Goal: Task Accomplishment & Management: Manage account settings

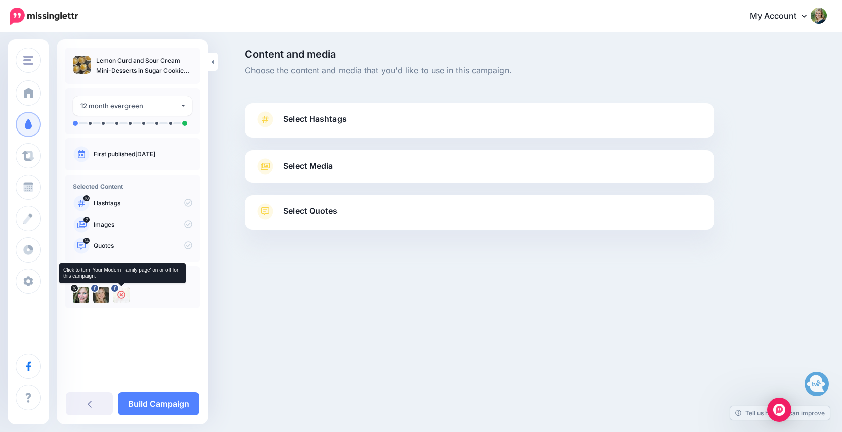
click at [120, 294] on icon at bounding box center [121, 295] width 8 height 8
click at [298, 118] on span "Select Hashtags" at bounding box center [314, 119] width 63 height 14
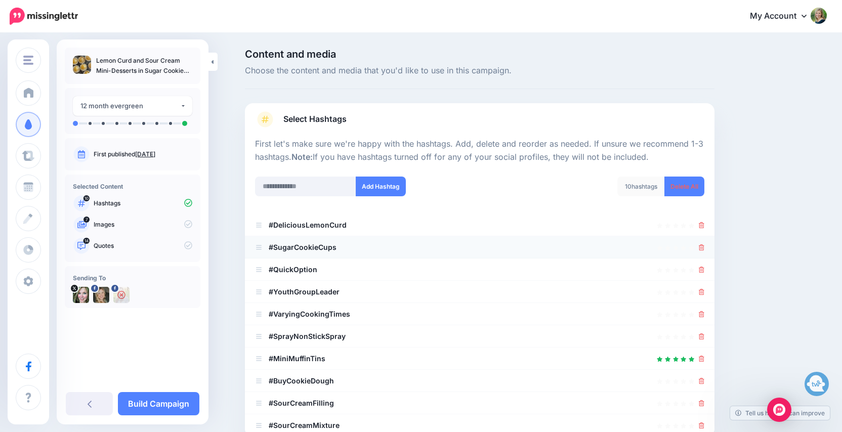
scroll to position [32, 0]
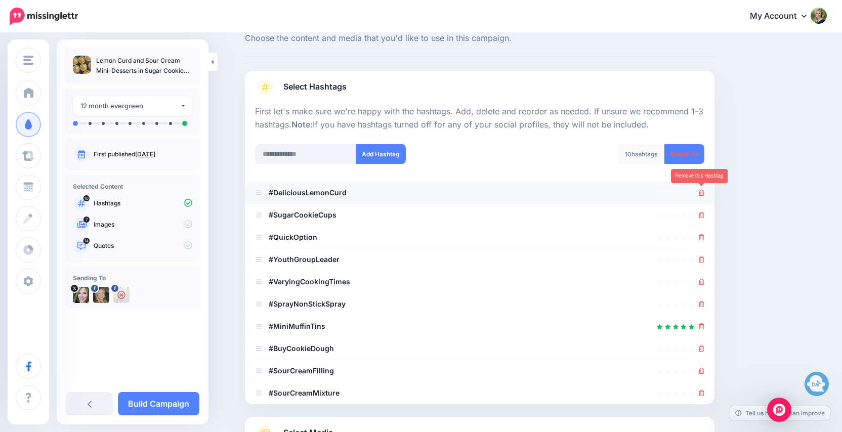
click at [701, 190] on icon at bounding box center [702, 193] width 6 height 6
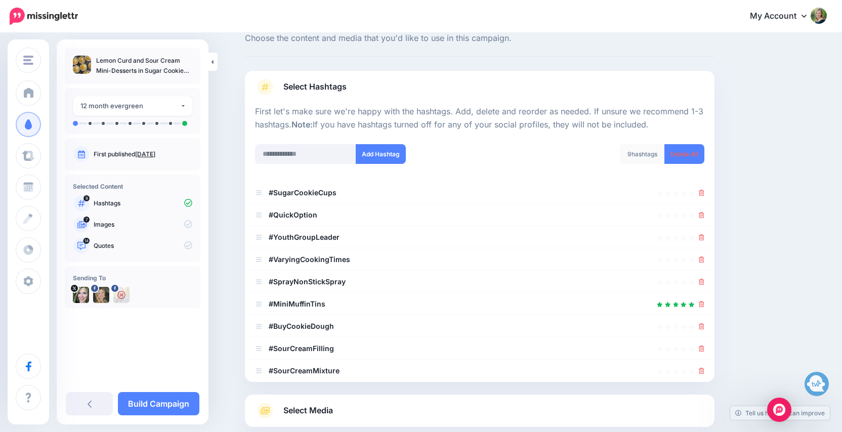
click at [701, 190] on icon at bounding box center [702, 193] width 6 height 6
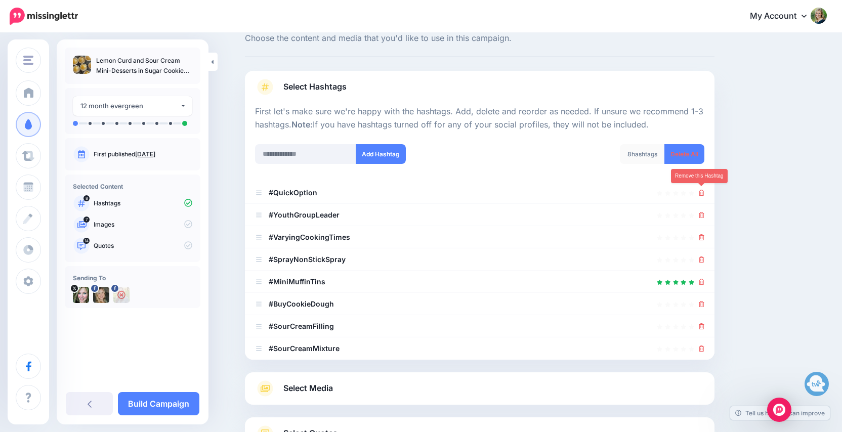
click at [701, 190] on icon at bounding box center [702, 193] width 6 height 6
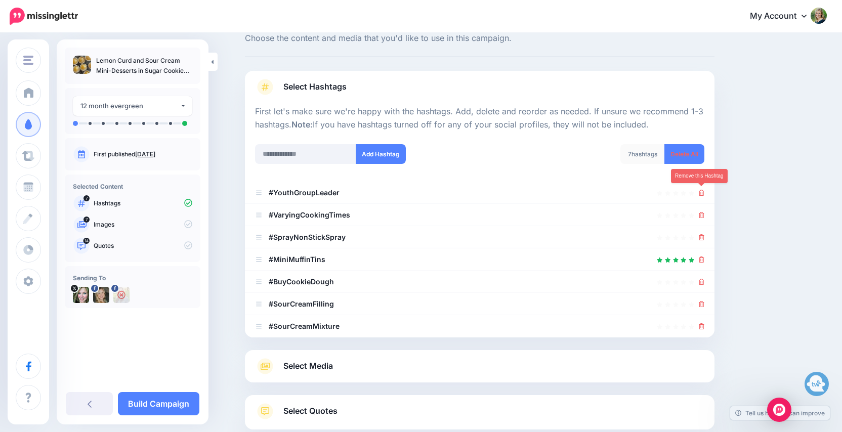
click at [701, 190] on icon at bounding box center [702, 193] width 6 height 6
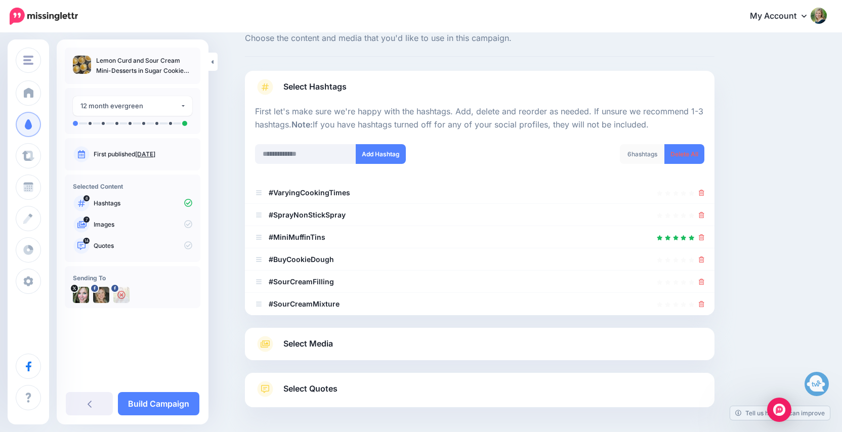
click at [701, 190] on icon at bounding box center [702, 193] width 6 height 6
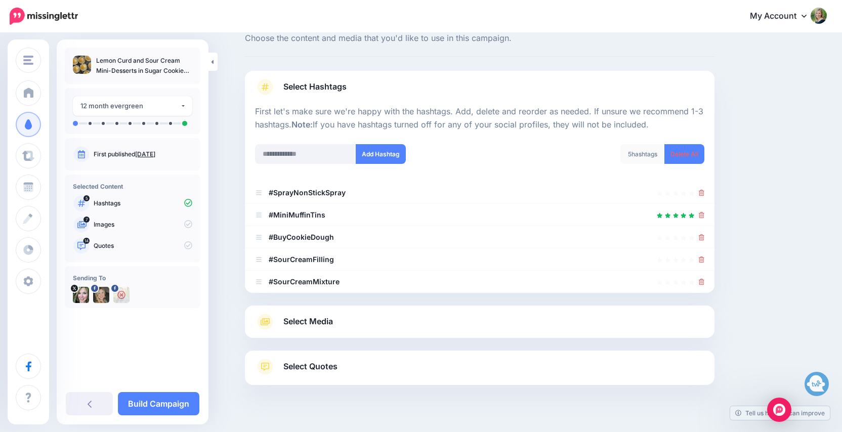
click at [701, 190] on icon at bounding box center [702, 193] width 6 height 6
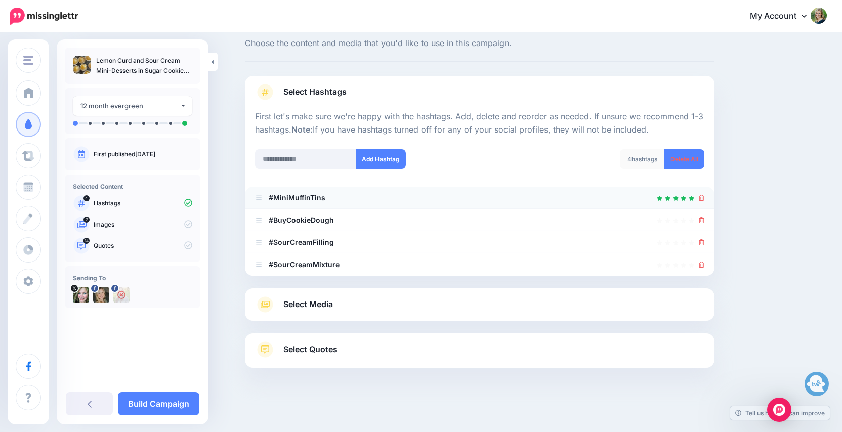
click at [701, 189] on li "#MiniMuffinTins" at bounding box center [480, 198] width 470 height 22
click at [704, 197] on icon at bounding box center [702, 198] width 6 height 6
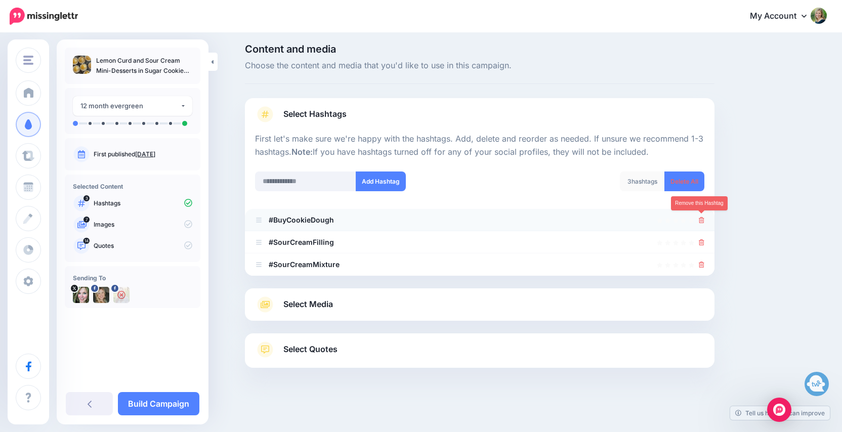
click at [703, 220] on icon at bounding box center [702, 220] width 6 height 6
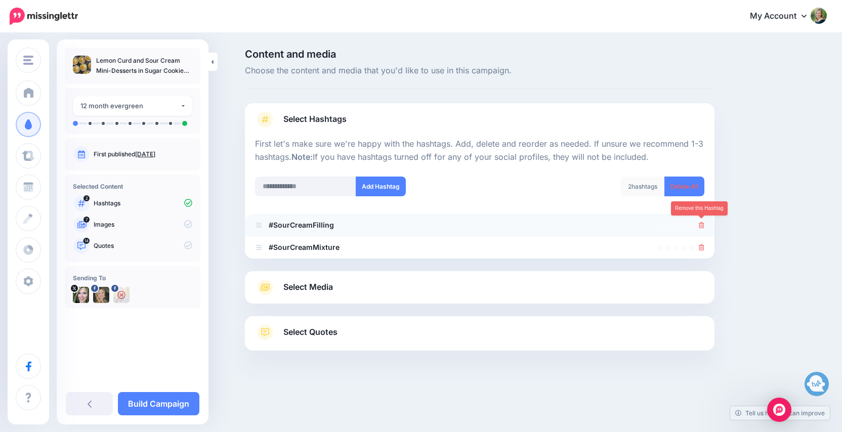
click at [702, 225] on icon at bounding box center [702, 225] width 6 height 6
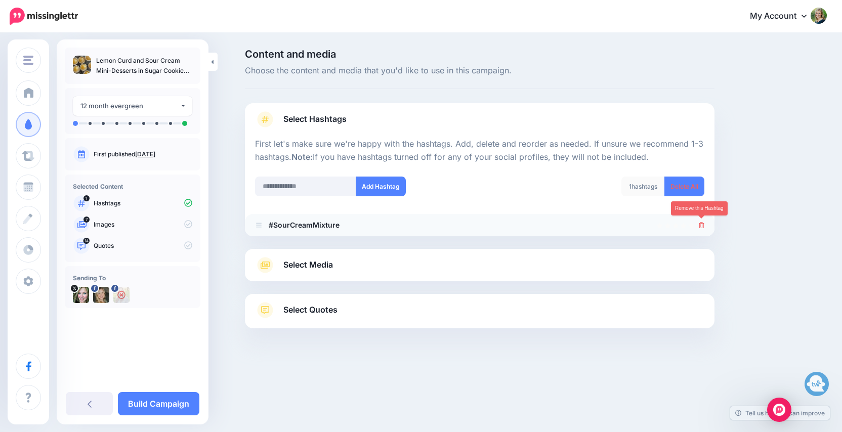
click at [702, 222] on icon at bounding box center [702, 225] width 6 height 6
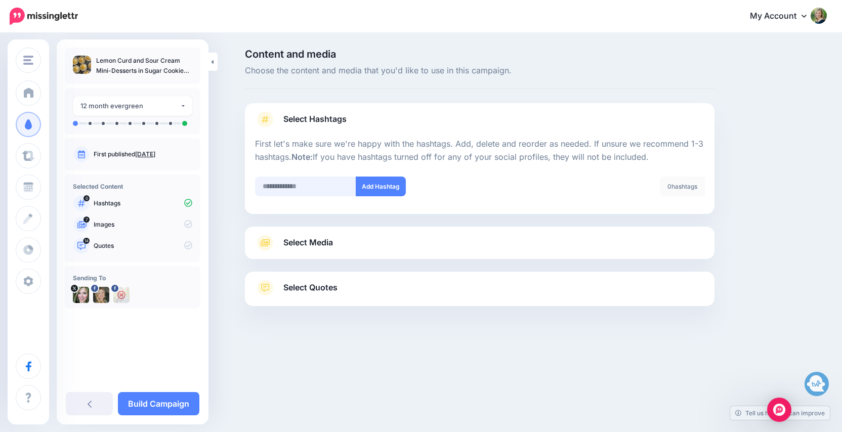
click at [289, 182] on input "text" at bounding box center [305, 187] width 101 height 20
type input "********"
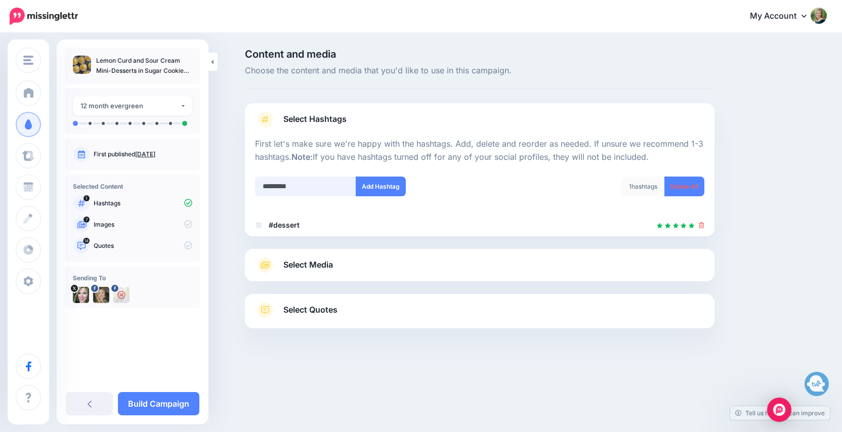
type input "**********"
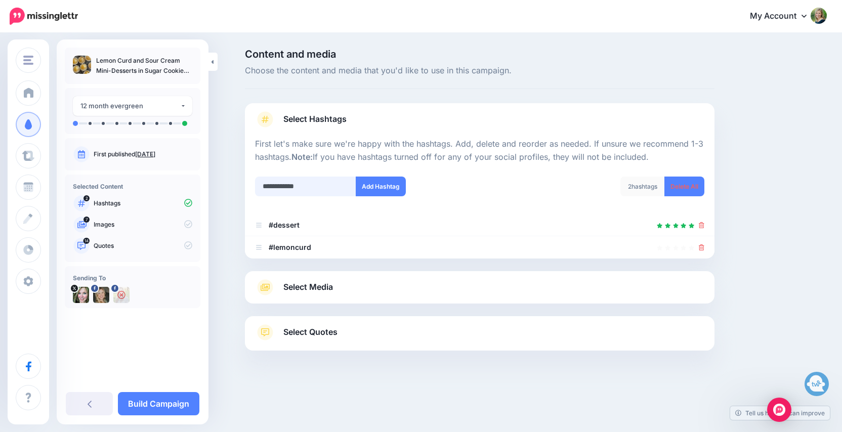
type input "**********"
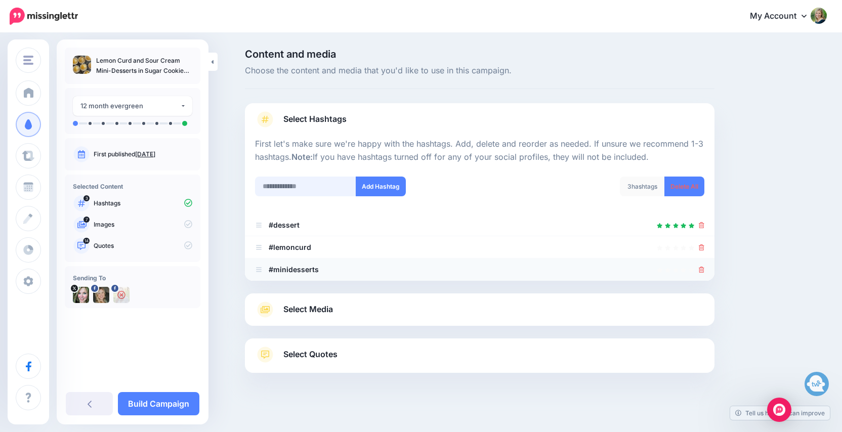
scroll to position [5, 0]
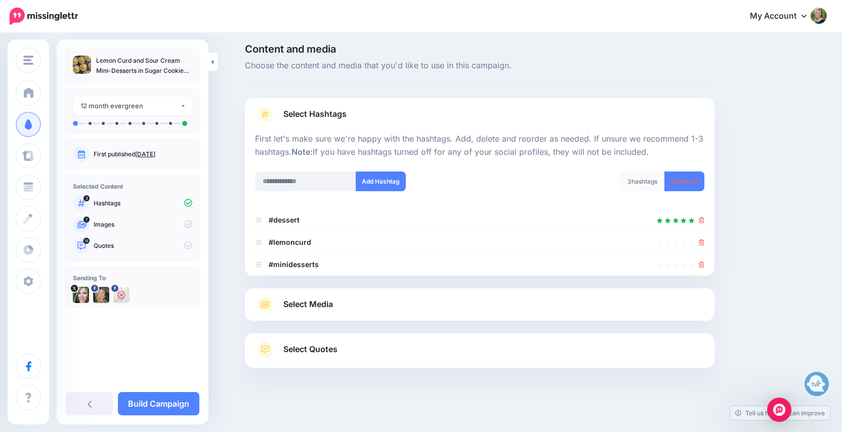
click at [307, 304] on span "Select Media" at bounding box center [308, 305] width 50 height 14
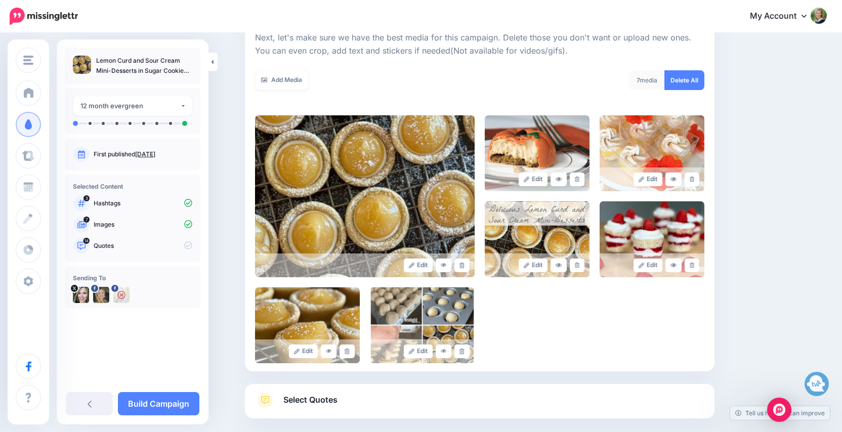
scroll to position [168, 0]
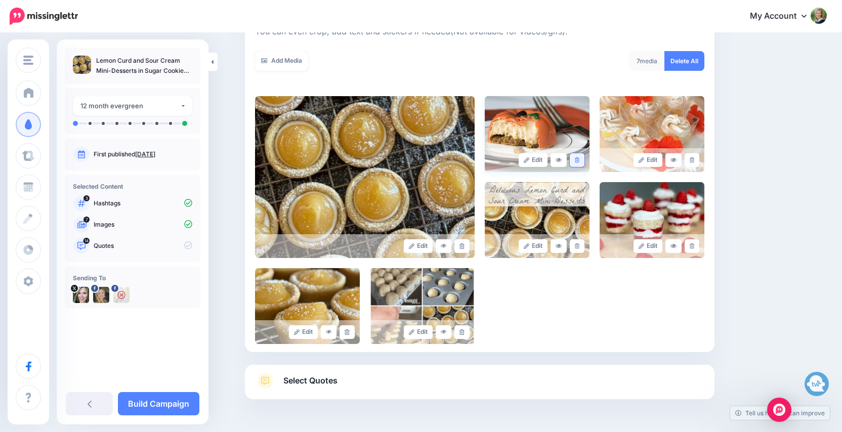
click at [579, 160] on icon at bounding box center [577, 160] width 5 height 6
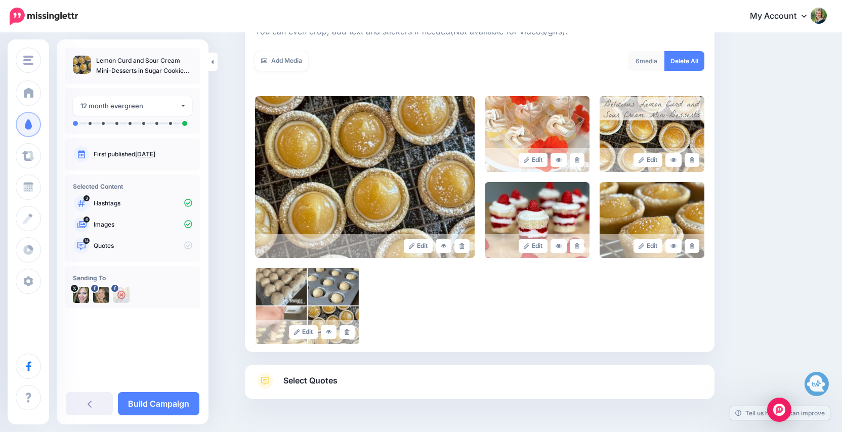
click at [579, 160] on icon at bounding box center [577, 160] width 5 height 6
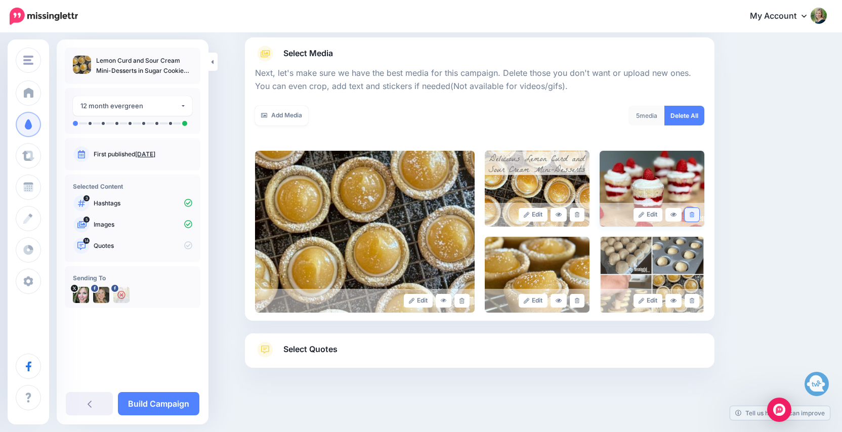
click at [693, 214] on icon at bounding box center [692, 215] width 5 height 6
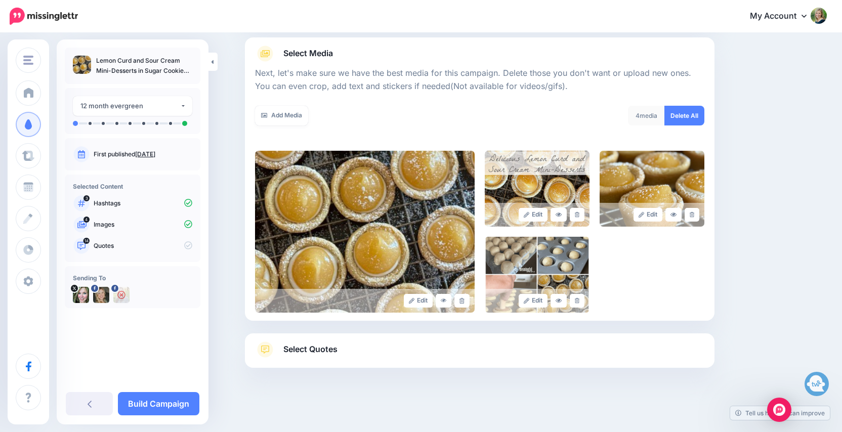
click at [322, 361] on link "Select Quotes" at bounding box center [479, 355] width 449 height 26
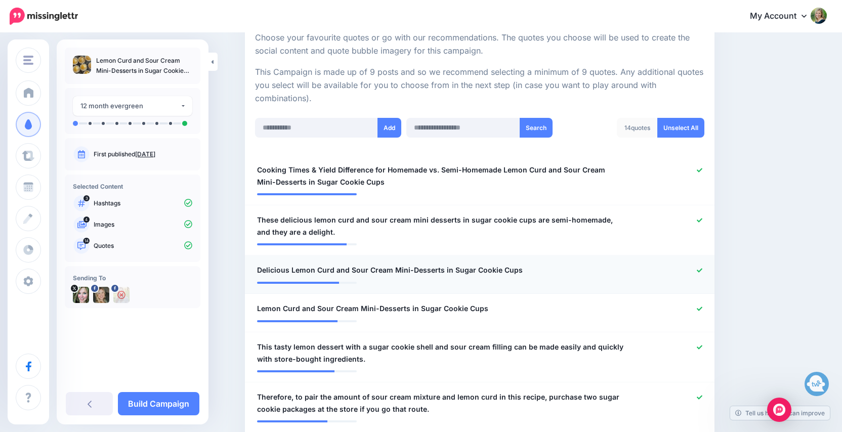
scroll to position [200, 0]
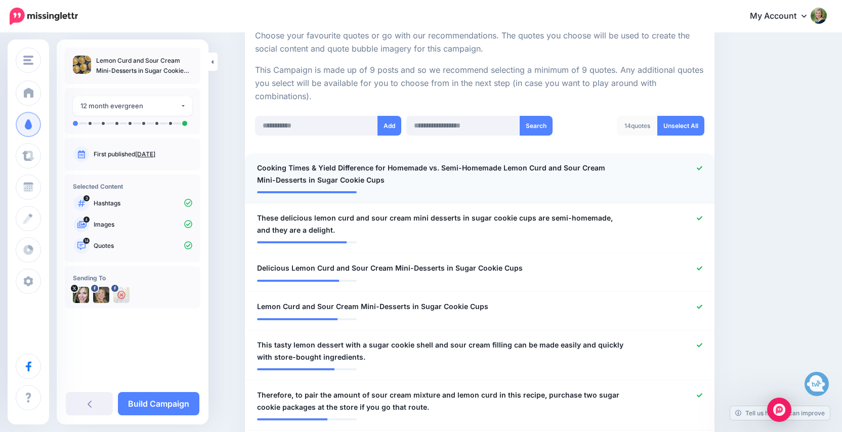
click at [697, 166] on icon at bounding box center [700, 168] width 6 height 4
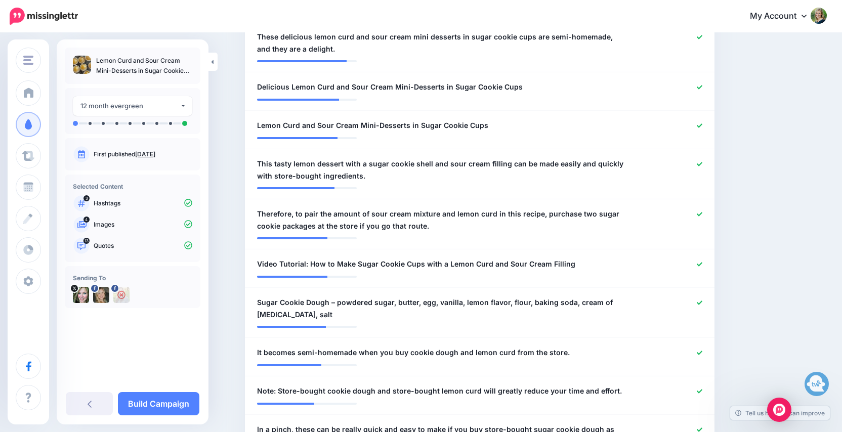
scroll to position [390, 0]
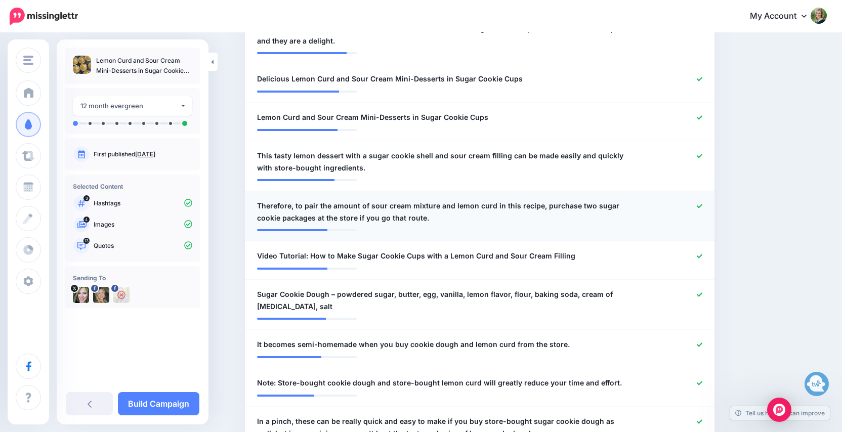
click at [700, 203] on icon at bounding box center [700, 206] width 6 height 6
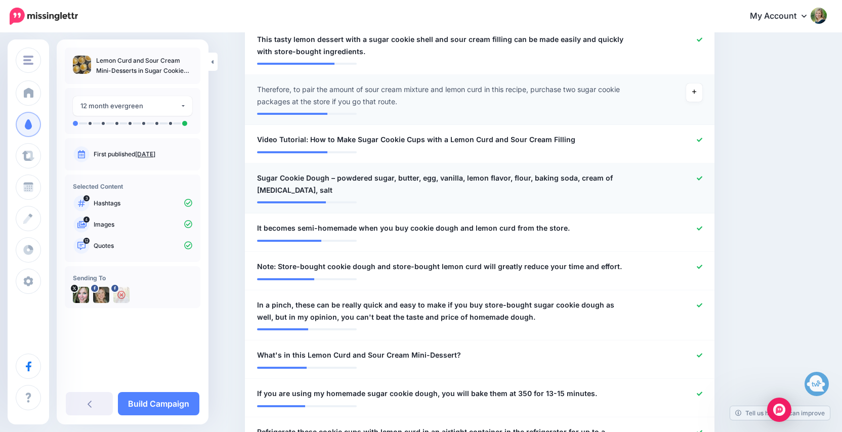
scroll to position [507, 0]
click at [701, 176] on icon at bounding box center [700, 178] width 6 height 6
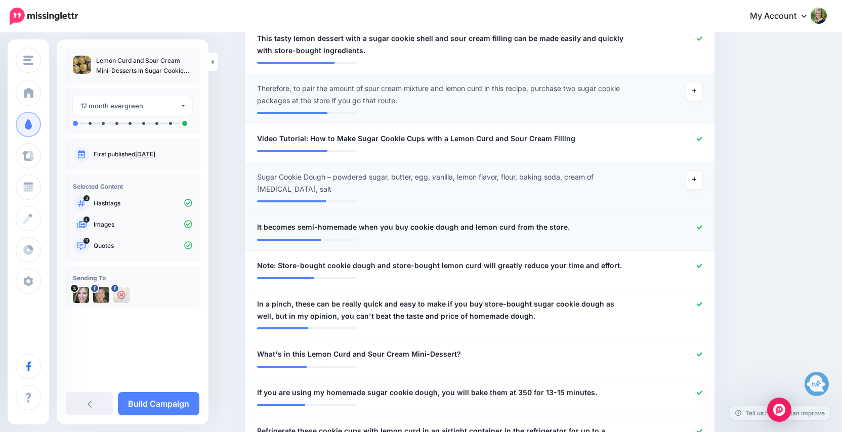
click at [699, 226] on icon at bounding box center [700, 227] width 6 height 4
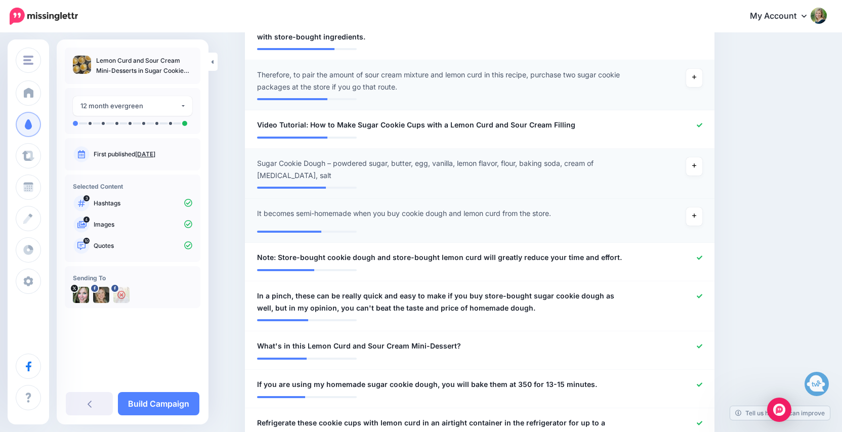
scroll to position [521, 0]
click at [703, 256] on div at bounding box center [671, 258] width 77 height 13
click at [701, 294] on icon at bounding box center [700, 297] width 6 height 6
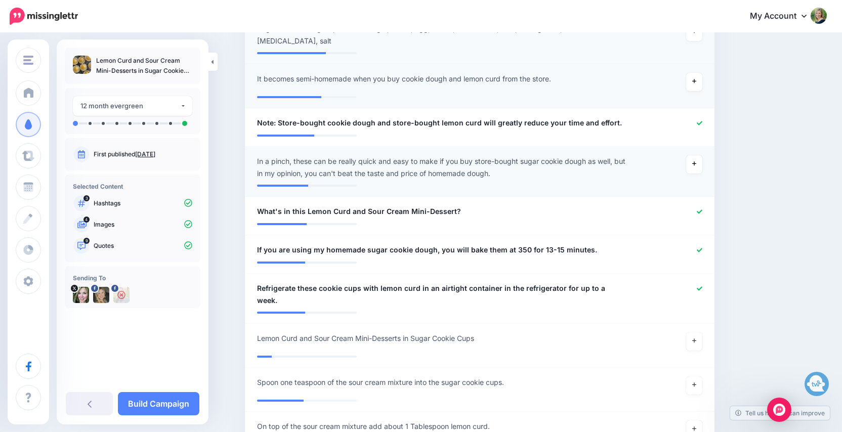
scroll to position [657, 0]
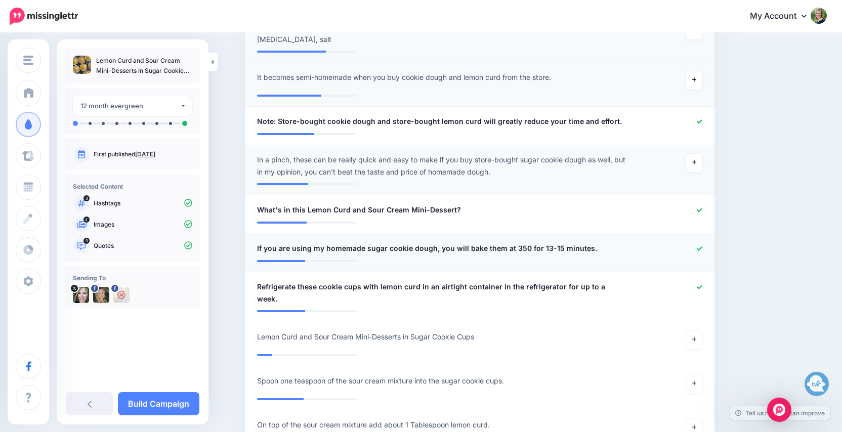
click at [700, 245] on link at bounding box center [700, 248] width 6 height 7
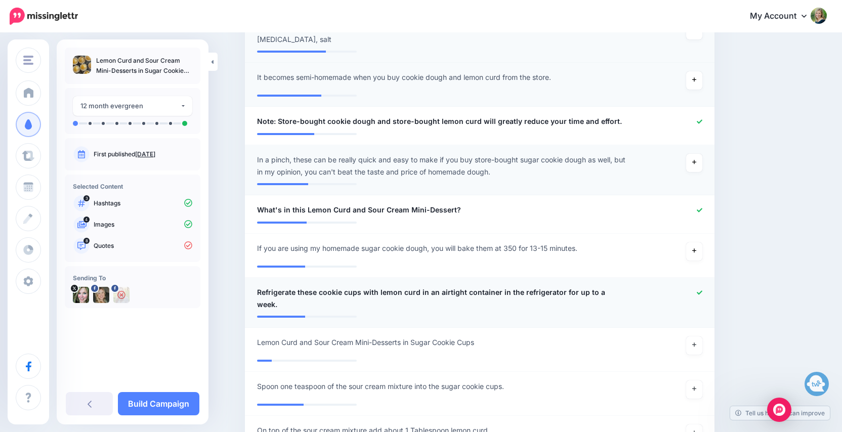
click at [697, 290] on icon at bounding box center [700, 293] width 6 height 6
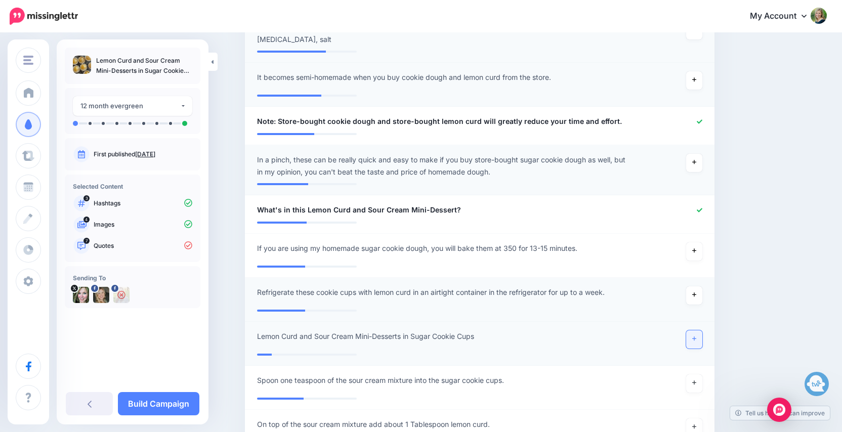
click at [693, 338] on icon at bounding box center [694, 339] width 4 height 6
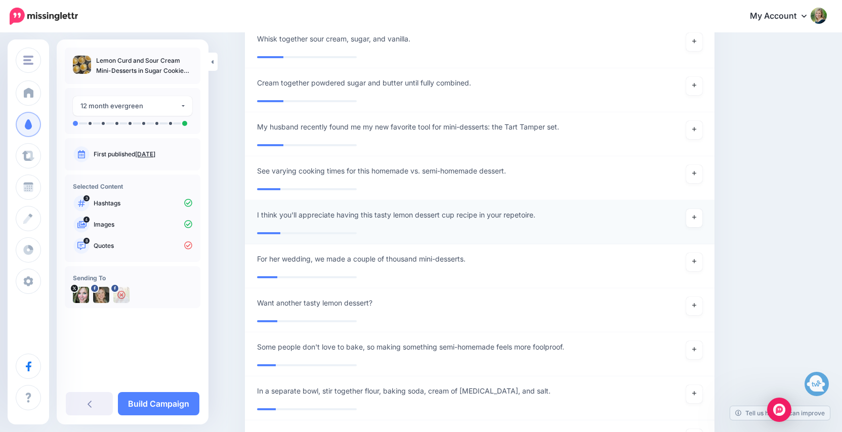
scroll to position [1836, 0]
click at [699, 214] on link at bounding box center [694, 218] width 16 height 18
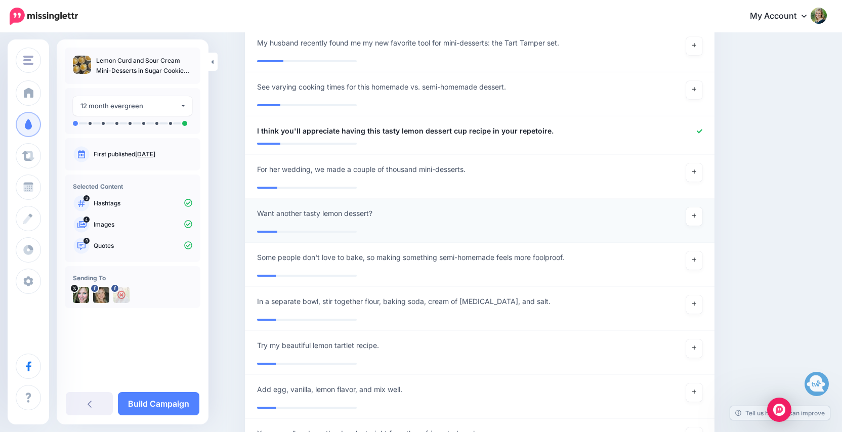
scroll to position [1921, 0]
click at [695, 212] on icon at bounding box center [694, 215] width 4 height 6
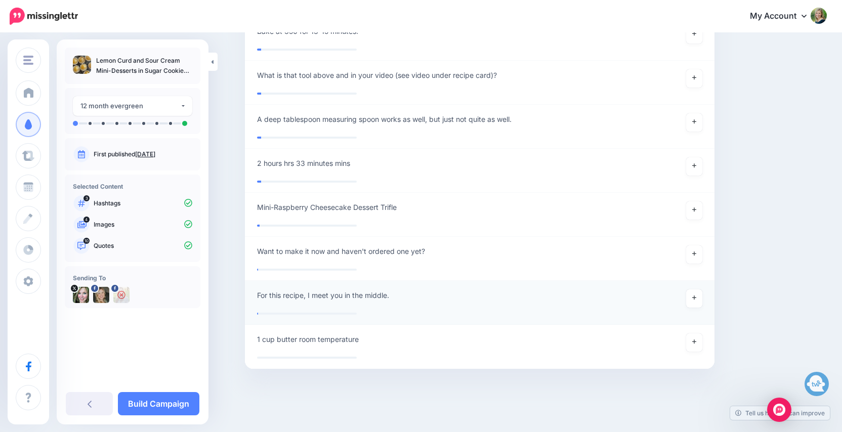
scroll to position [2851, 0]
click at [177, 402] on link "Build Campaign" at bounding box center [158, 403] width 81 height 23
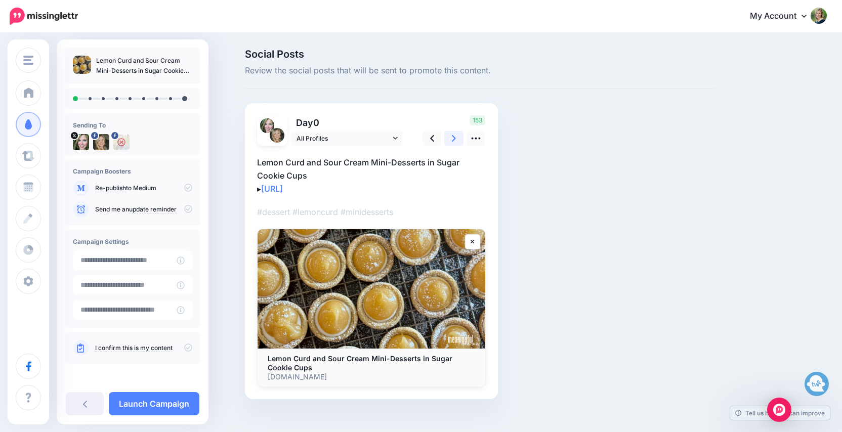
click at [455, 137] on icon at bounding box center [454, 138] width 4 height 7
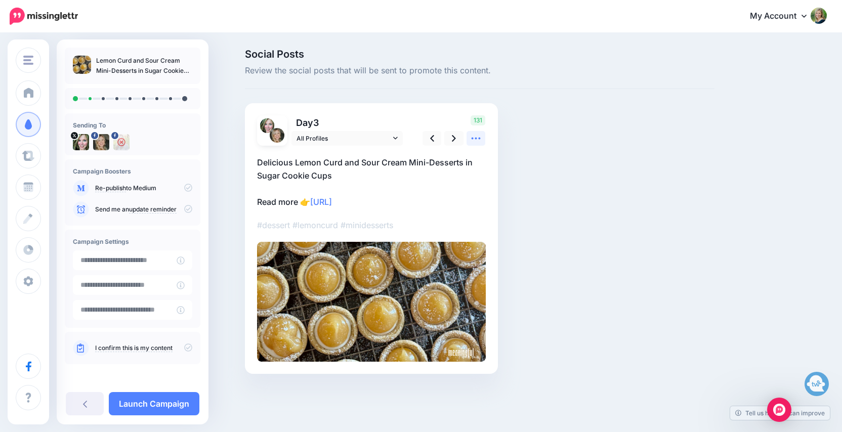
click at [471, 136] on icon at bounding box center [476, 138] width 11 height 11
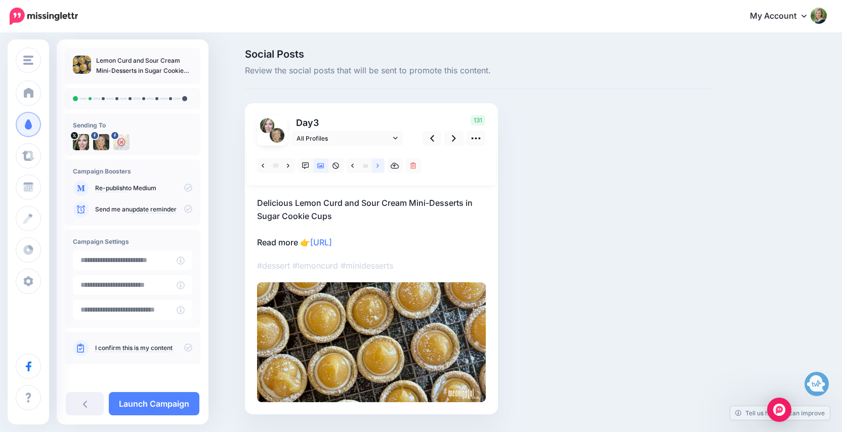
click at [375, 161] on link at bounding box center [378, 165] width 13 height 15
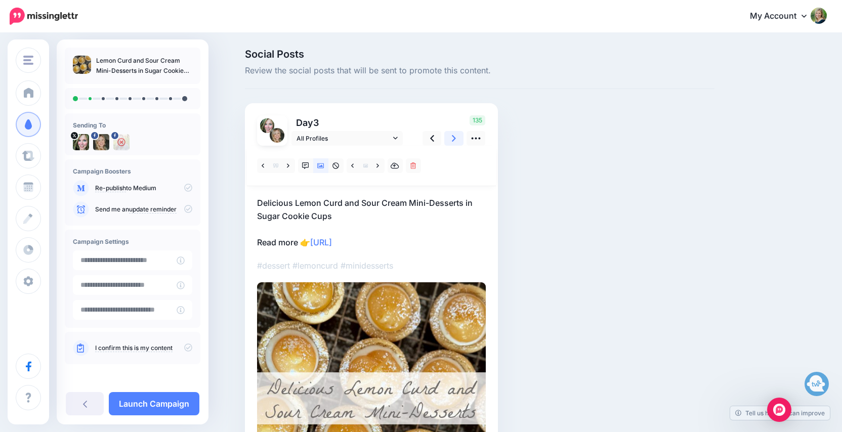
click at [452, 136] on icon at bounding box center [454, 138] width 4 height 11
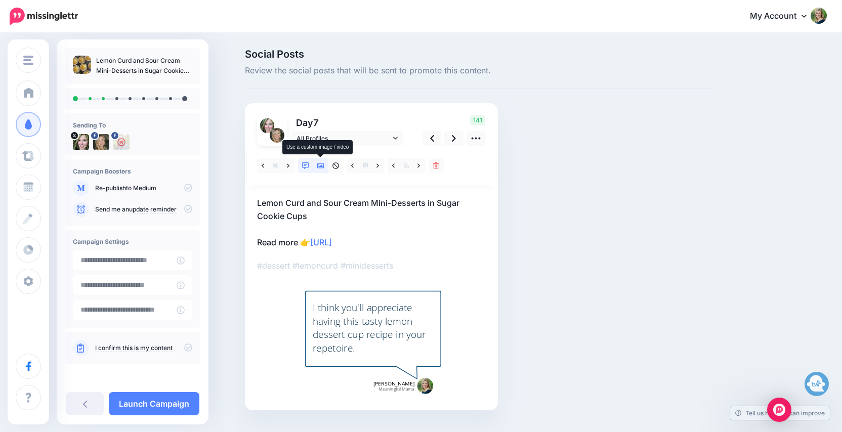
click at [322, 166] on icon at bounding box center [320, 165] width 7 height 5
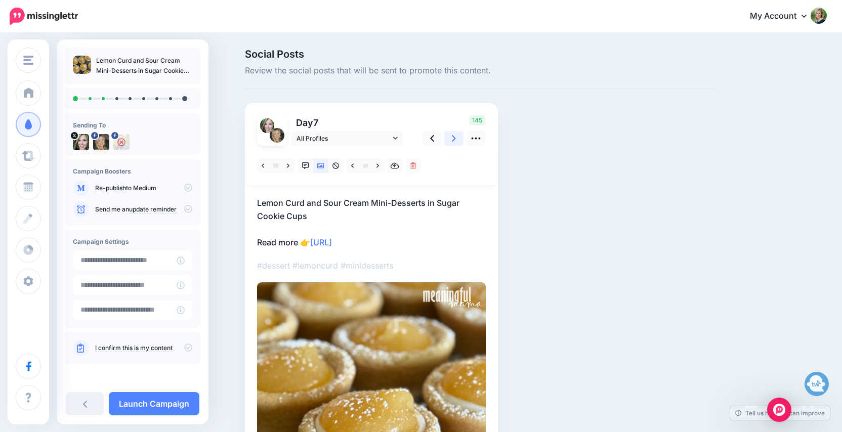
click at [454, 137] on icon at bounding box center [454, 138] width 4 height 7
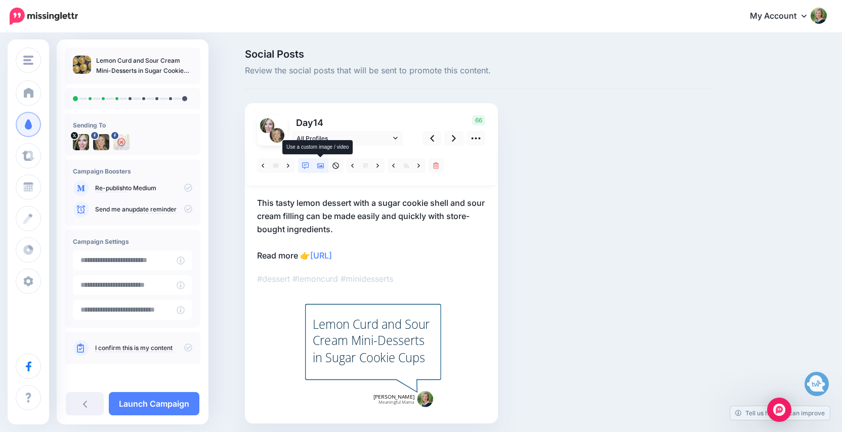
click at [323, 162] on icon at bounding box center [320, 165] width 7 height 7
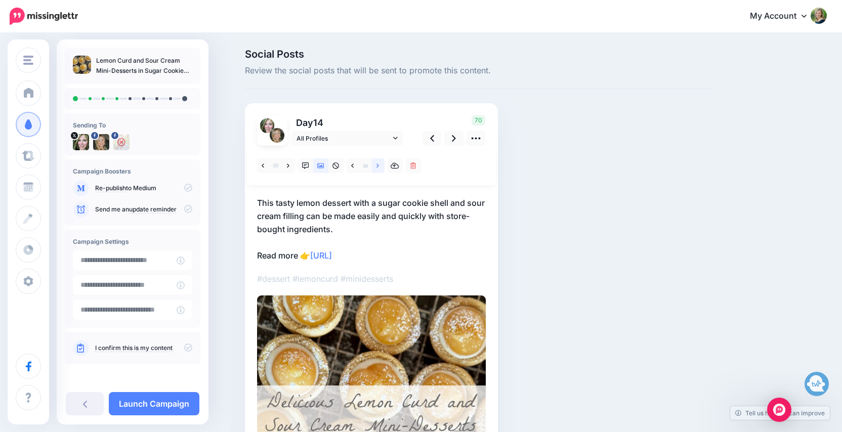
click at [380, 163] on link at bounding box center [378, 165] width 13 height 15
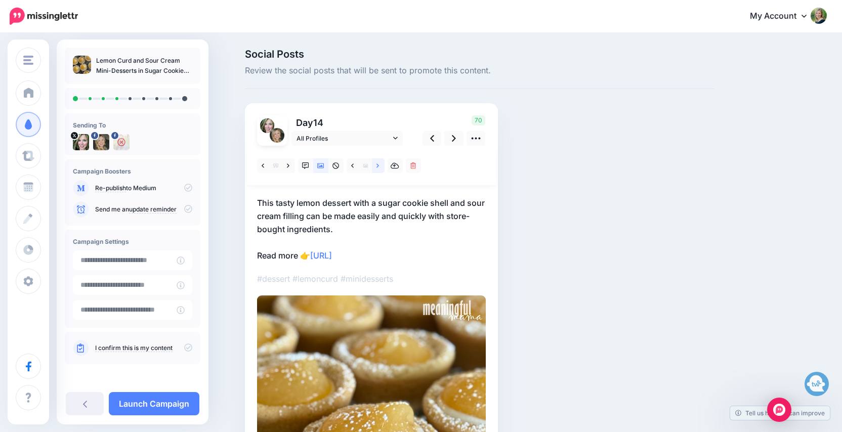
click at [380, 163] on link at bounding box center [378, 165] width 13 height 15
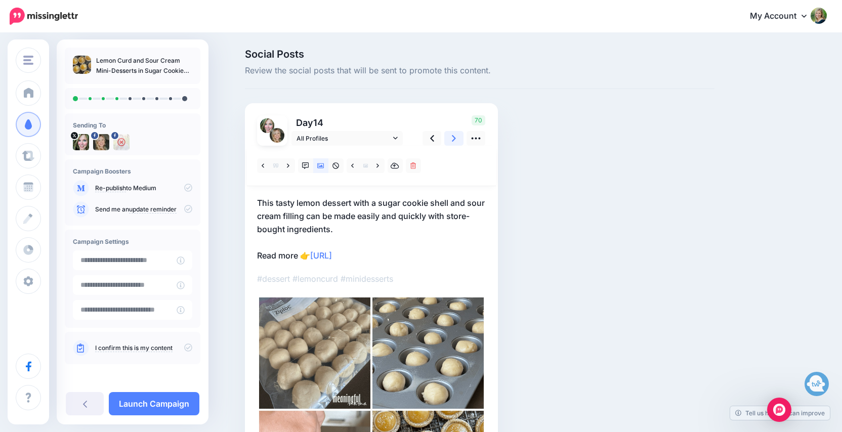
click at [453, 139] on icon at bounding box center [454, 138] width 4 height 11
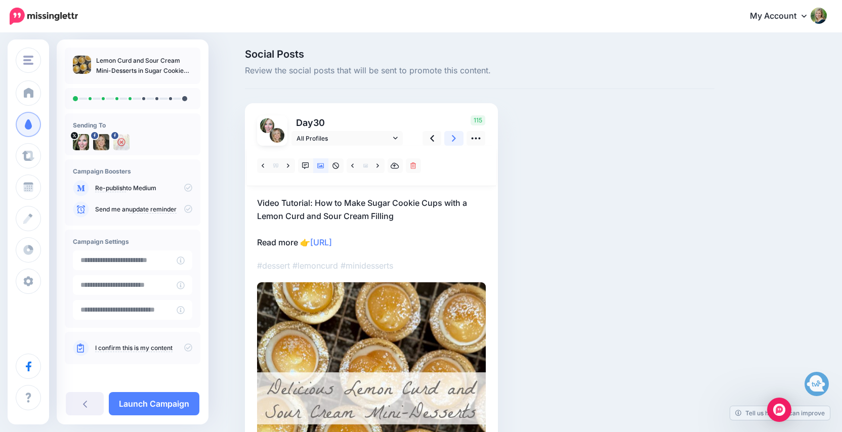
click at [453, 139] on icon at bounding box center [454, 138] width 4 height 11
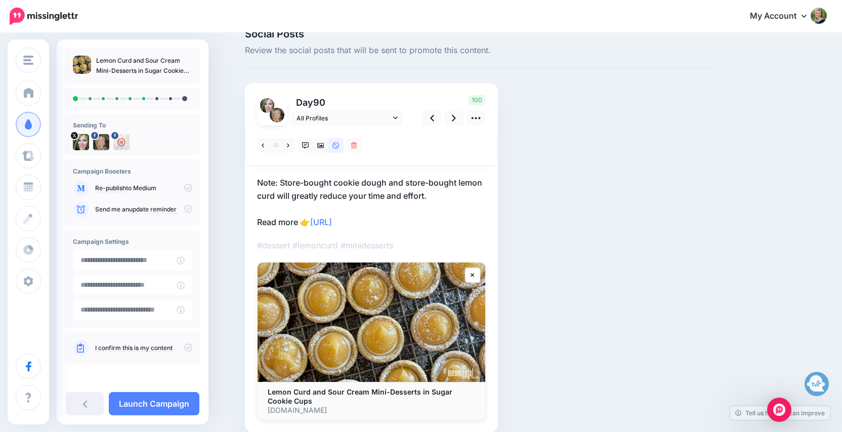
scroll to position [21, 0]
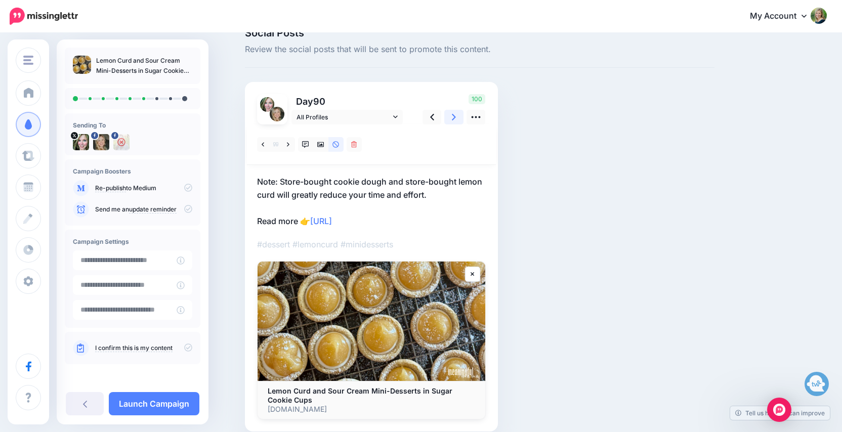
click at [455, 116] on icon at bounding box center [454, 117] width 4 height 7
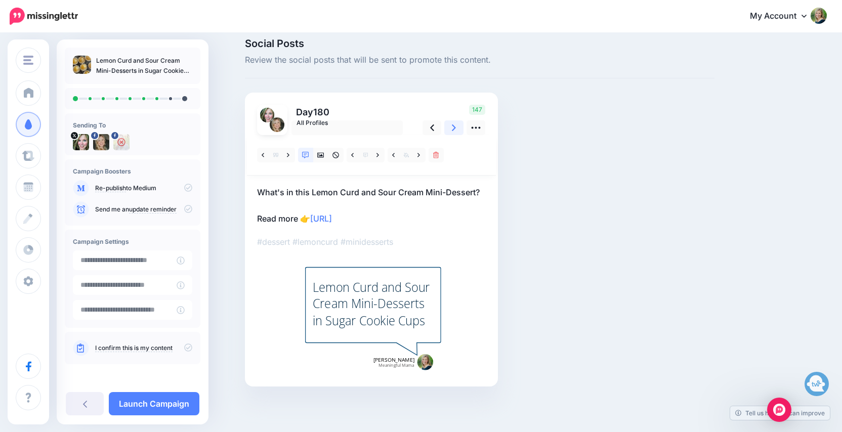
scroll to position [10, 0]
click at [380, 154] on link at bounding box center [378, 155] width 13 height 15
click at [324, 154] on icon at bounding box center [320, 155] width 7 height 5
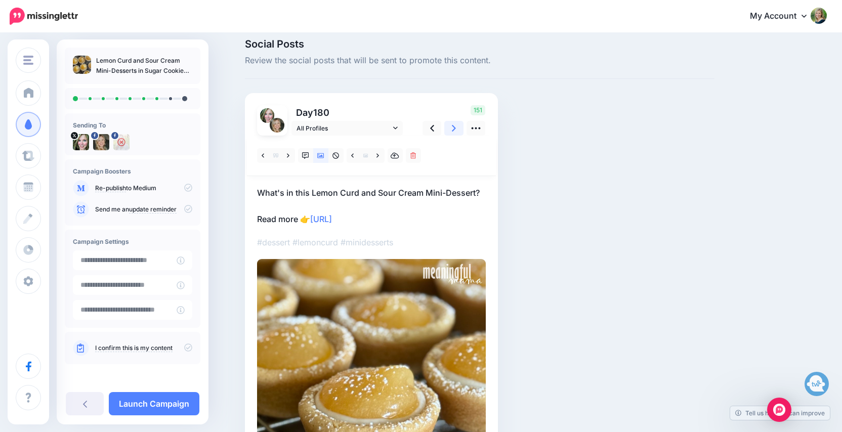
click at [453, 128] on icon at bounding box center [454, 128] width 4 height 11
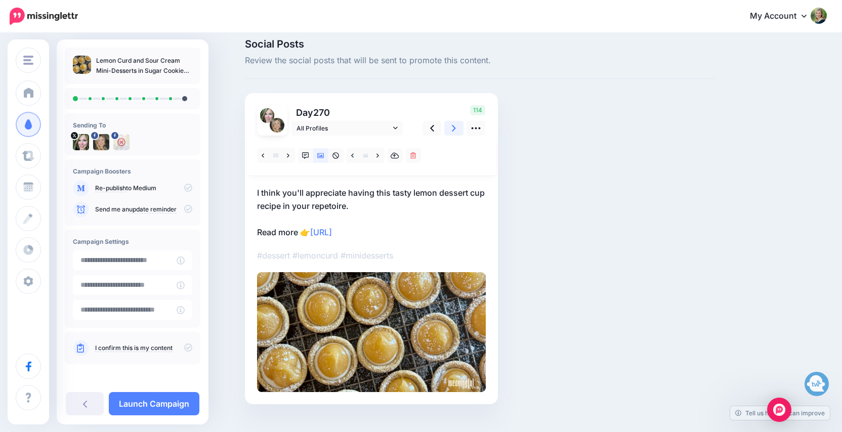
click at [453, 128] on icon at bounding box center [454, 128] width 4 height 11
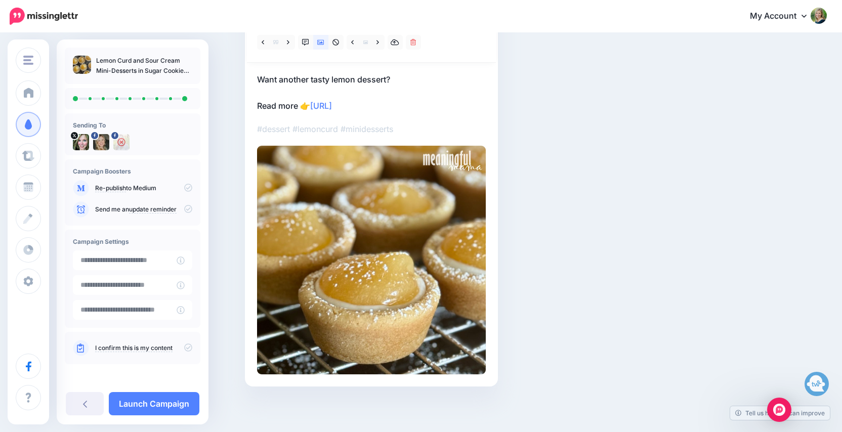
scroll to position [123, 0]
click at [158, 403] on link "Launch Campaign" at bounding box center [154, 403] width 91 height 23
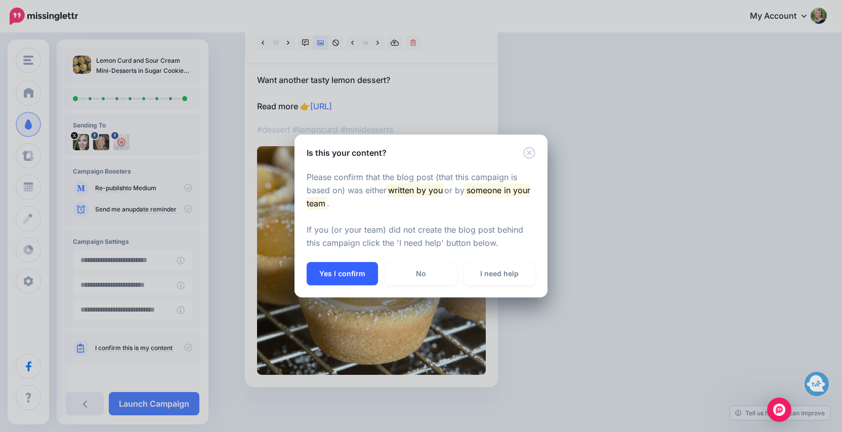
click at [351, 274] on button "Yes I confirm" at bounding box center [342, 273] width 71 height 23
